Goal: Find specific page/section: Find specific page/section

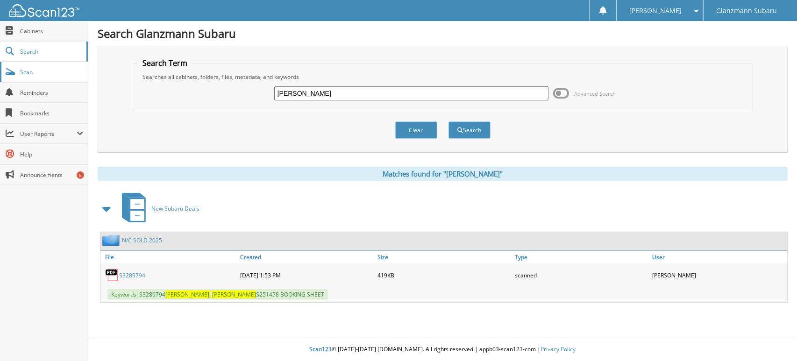
click at [62, 78] on link "Scan" at bounding box center [44, 72] width 88 height 20
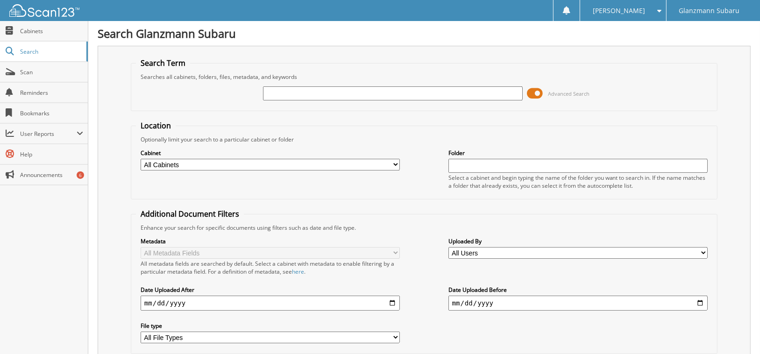
click at [536, 95] on span at bounding box center [535, 93] width 16 height 14
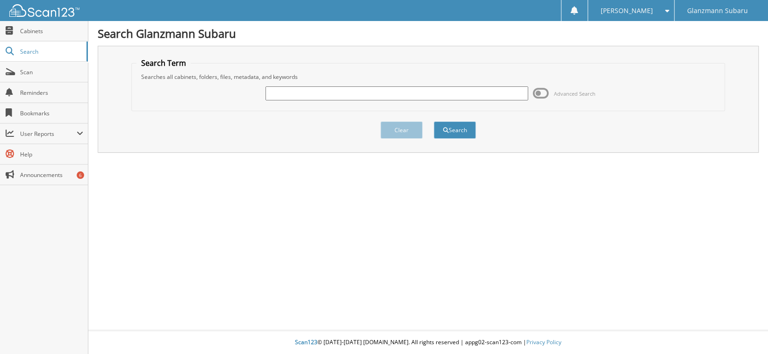
click at [433, 94] on input "text" at bounding box center [396, 93] width 263 height 14
type input "[PERSON_NAME]"
click at [458, 135] on button "Search" at bounding box center [455, 129] width 42 height 17
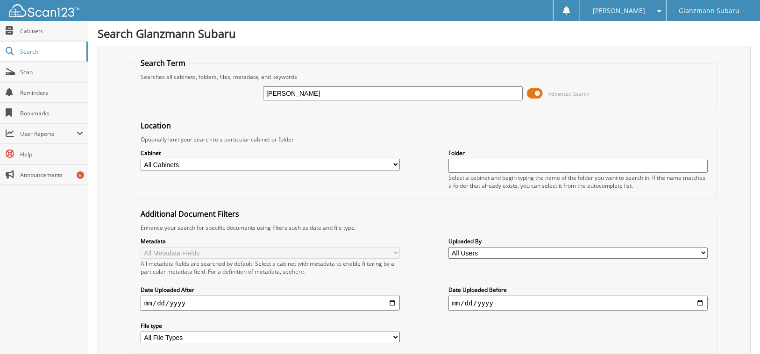
click at [540, 96] on span at bounding box center [535, 93] width 16 height 14
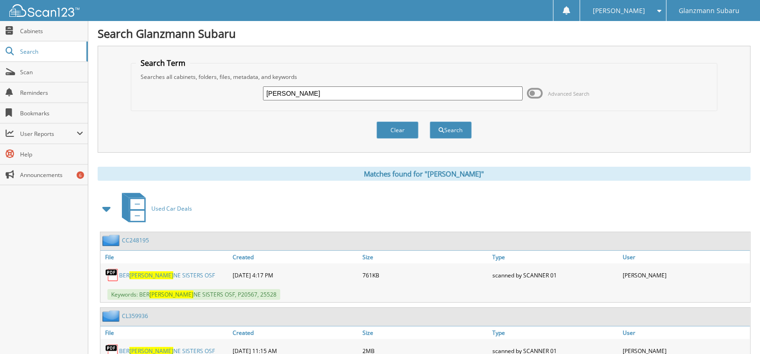
drag, startPoint x: 308, startPoint y: 92, endPoint x: -138, endPoint y: 114, distance: 446.2
click at [336, 93] on input "[PERSON_NAME]" at bounding box center [392, 93] width 259 height 14
type input "257324"
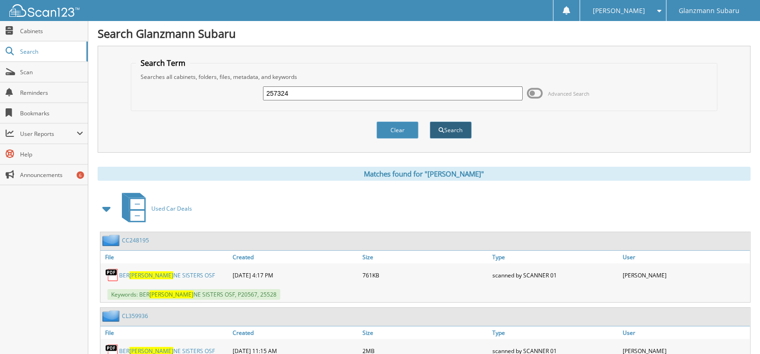
click at [453, 133] on button "Search" at bounding box center [451, 129] width 42 height 17
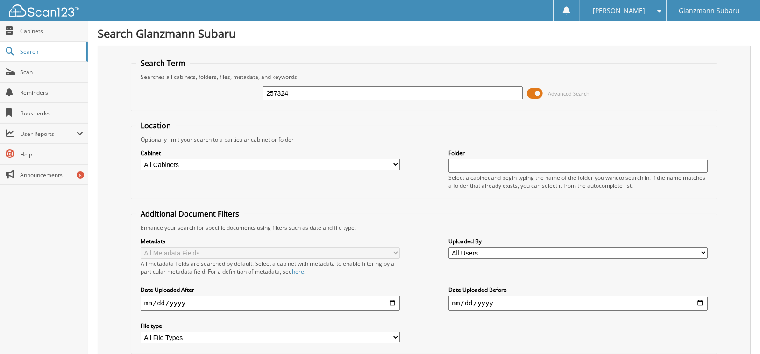
click at [538, 96] on span at bounding box center [535, 93] width 16 height 14
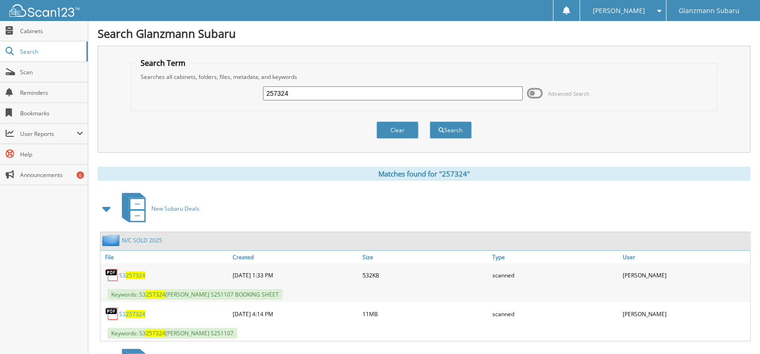
scroll to position [140, 0]
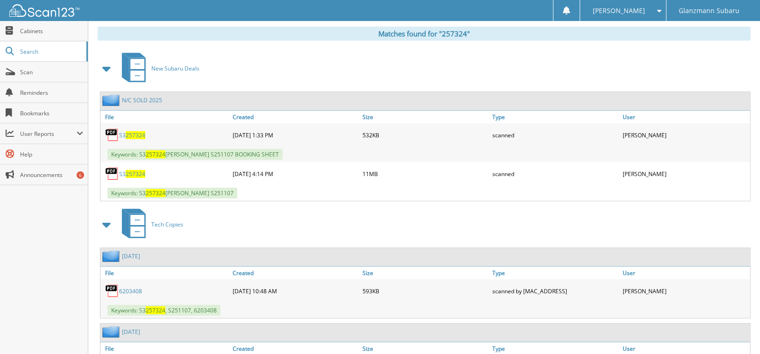
click at [127, 174] on span "257324" at bounding box center [136, 174] width 20 height 8
